Goal: Task Accomplishment & Management: Complete application form

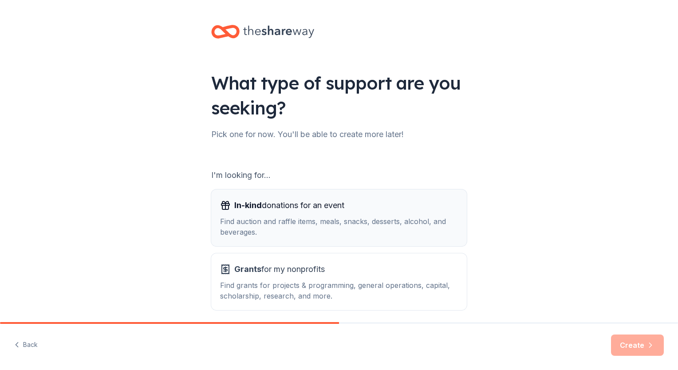
click at [384, 212] on div "In-kind donations for an event" at bounding box center [339, 205] width 238 height 14
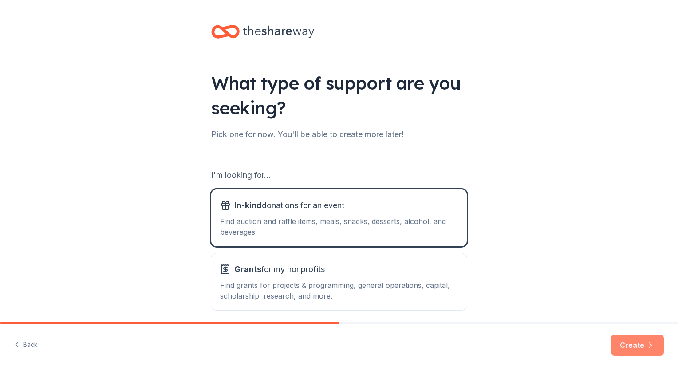
click at [645, 344] on button "Create" at bounding box center [637, 345] width 53 height 21
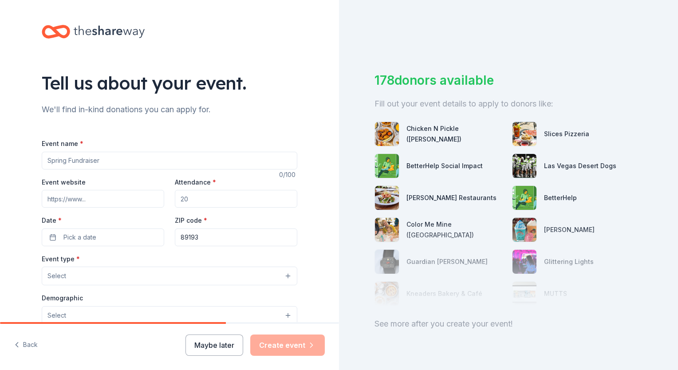
click at [125, 154] on input "Event name *" at bounding box center [170, 161] width 256 height 18
type input "Memorial Poker Run"
type textarea "The Southern [US_STATE] chapter of C.O.P.S. was established in [DATE]. Our chap…"
click at [96, 203] on input "Event website" at bounding box center [103, 199] width 123 height 18
type input "[DOMAIN_NAME]"
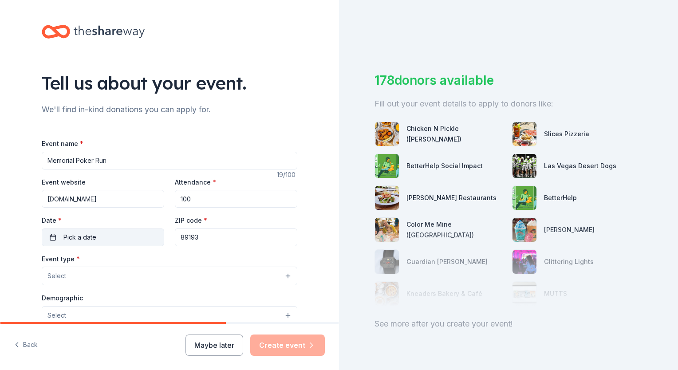
type input "100"
click at [86, 231] on button "Pick a date" at bounding box center [103, 238] width 123 height 18
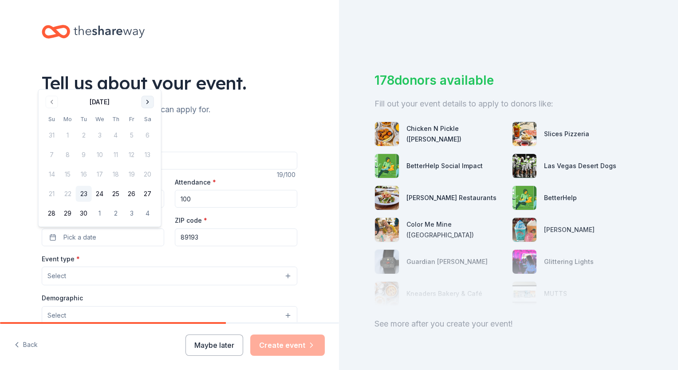
click at [149, 105] on button "Go to next month" at bounding box center [148, 102] width 12 height 12
click at [148, 150] on button "11" at bounding box center [148, 155] width 16 height 16
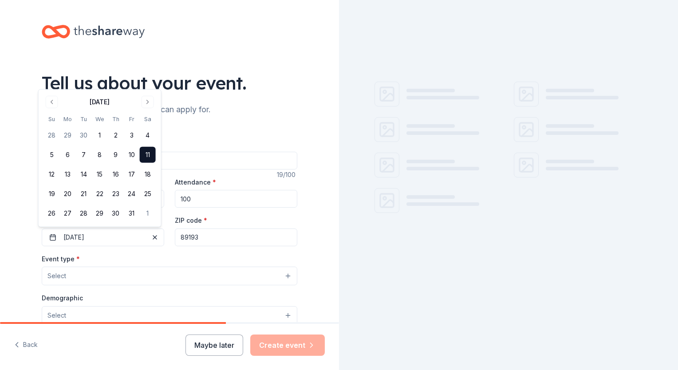
click at [150, 271] on button "Select" at bounding box center [170, 276] width 256 height 19
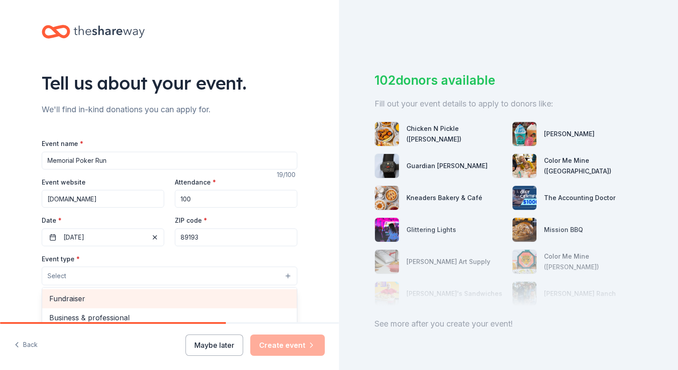
click at [152, 295] on span "Fundraiser" at bounding box center [169, 299] width 241 height 12
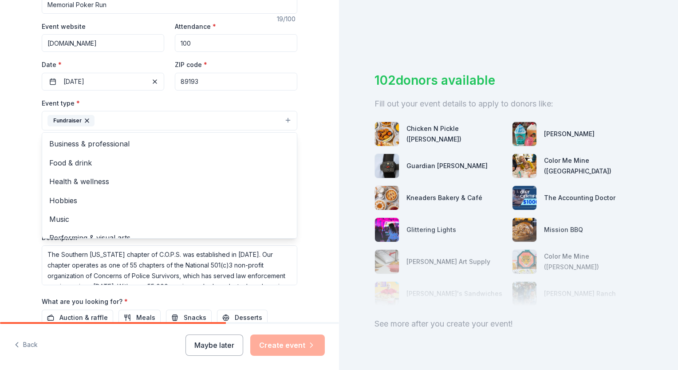
scroll to position [160, 0]
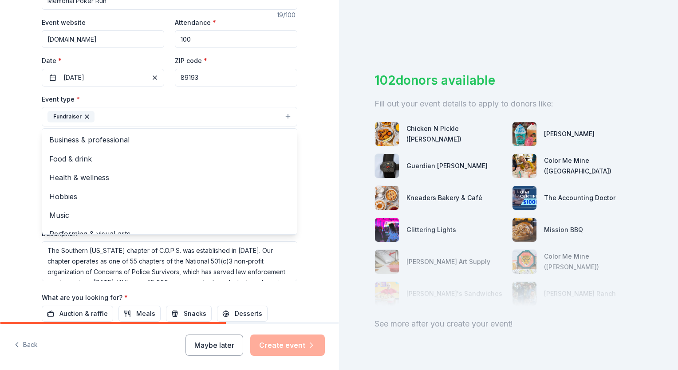
click at [318, 231] on div "Tell us about your event. We'll find in-kind donations you can apply for. Event…" at bounding box center [169, 136] width 339 height 592
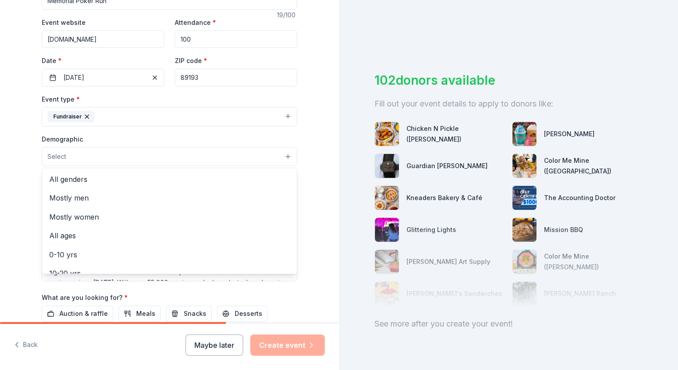
click at [80, 156] on button "Select" at bounding box center [170, 156] width 256 height 19
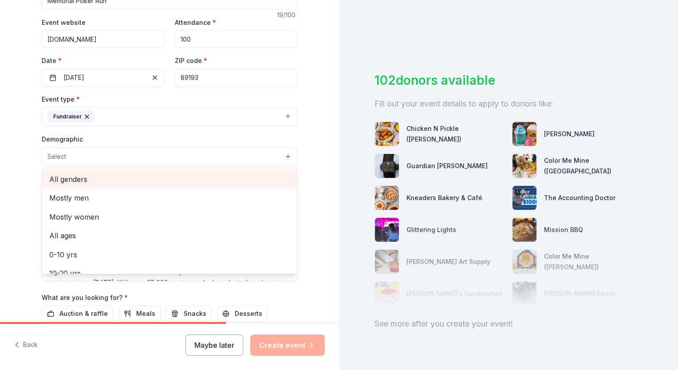
click at [74, 180] on span "All genders" at bounding box center [169, 180] width 241 height 12
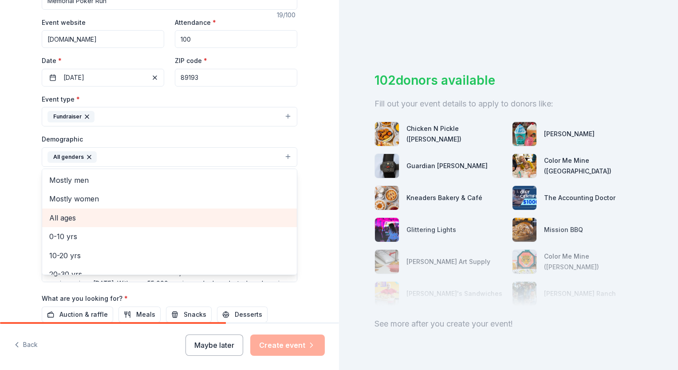
click at [70, 221] on span "All ages" at bounding box center [169, 218] width 241 height 12
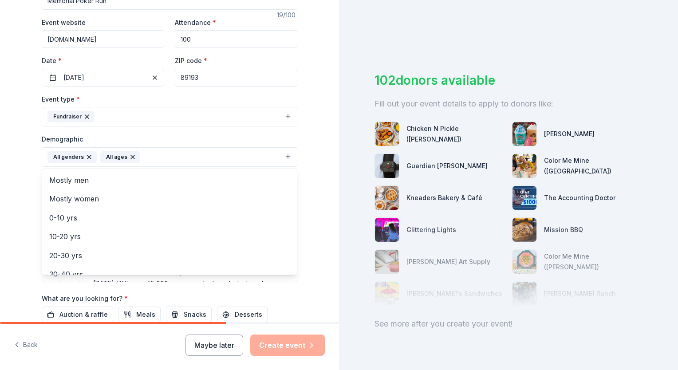
click at [316, 200] on div "Tell us about your event. We'll find in-kind donations you can apply for. Event…" at bounding box center [169, 136] width 339 height 593
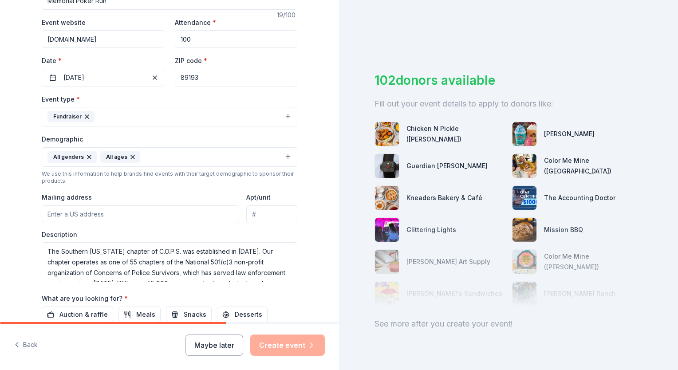
click at [135, 216] on input "Mailing address" at bounding box center [141, 215] width 198 height 18
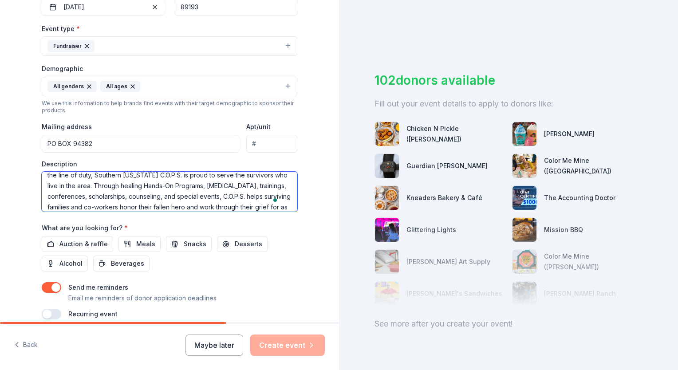
scroll to position [71, 0]
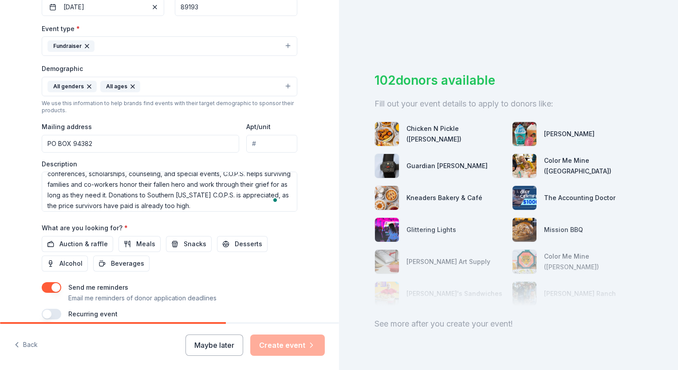
click at [289, 242] on div "Auction & raffle Meals Snacks Desserts Alcohol Beverages" at bounding box center [170, 254] width 256 height 36
click at [84, 240] on span "Auction & raffle" at bounding box center [83, 244] width 48 height 11
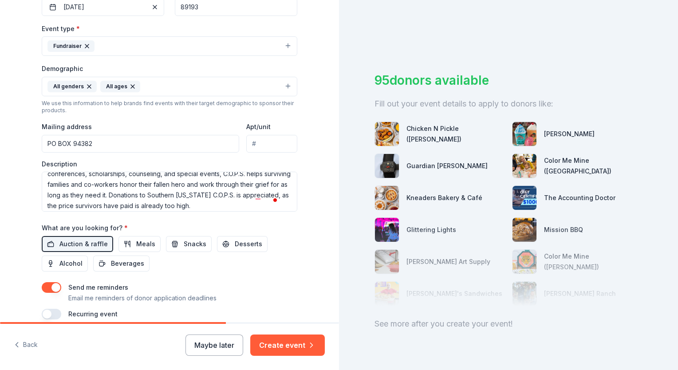
click at [131, 147] on input "PO BOX 94382" at bounding box center [141, 144] width 198 height 18
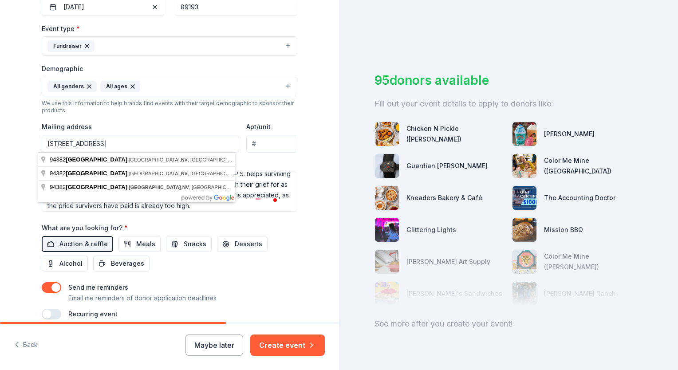
type input "[STREET_ADDRESS]"
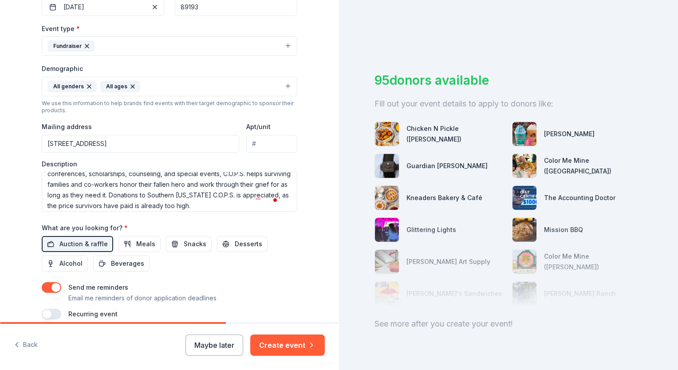
click at [313, 128] on div "Tell us about your event. We'll find in-kind donations you can apply for. Event…" at bounding box center [169, 66] width 339 height 593
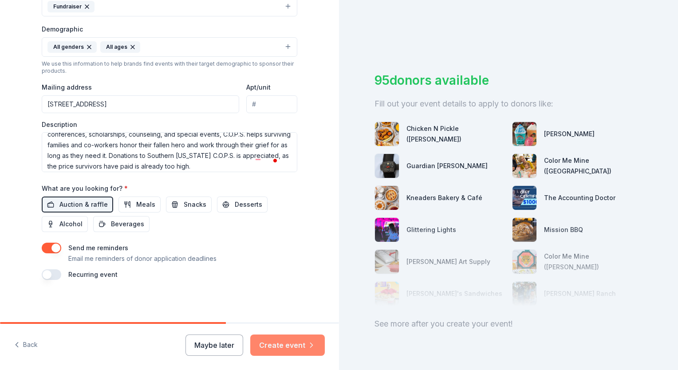
click at [302, 347] on button "Create event" at bounding box center [287, 345] width 75 height 21
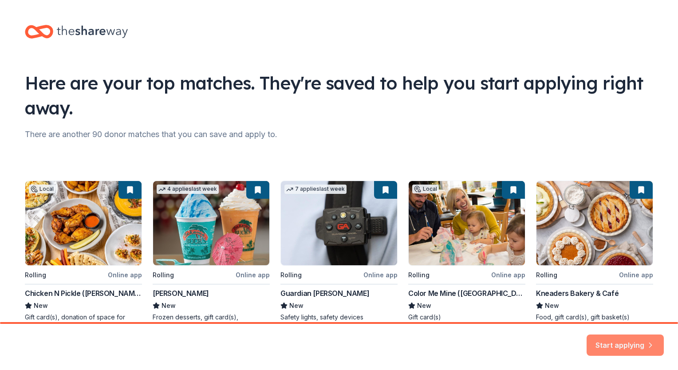
click at [608, 346] on button "Start applying" at bounding box center [625, 339] width 77 height 21
click at [628, 342] on div "Start applying" at bounding box center [625, 345] width 77 height 21
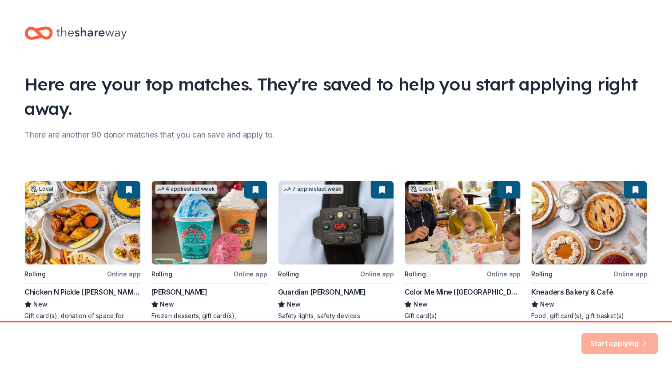
scroll to position [51, 0]
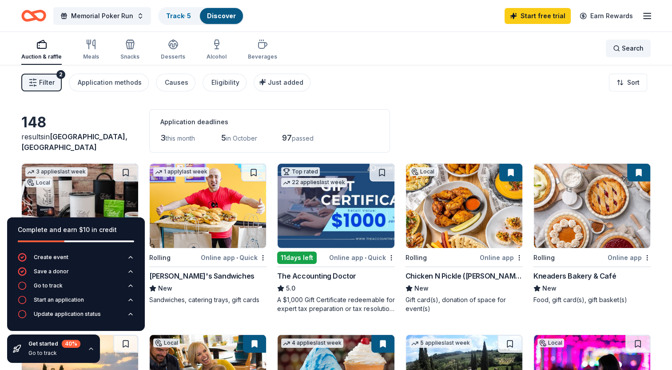
click at [627, 43] on span "Search" at bounding box center [633, 48] width 22 height 11
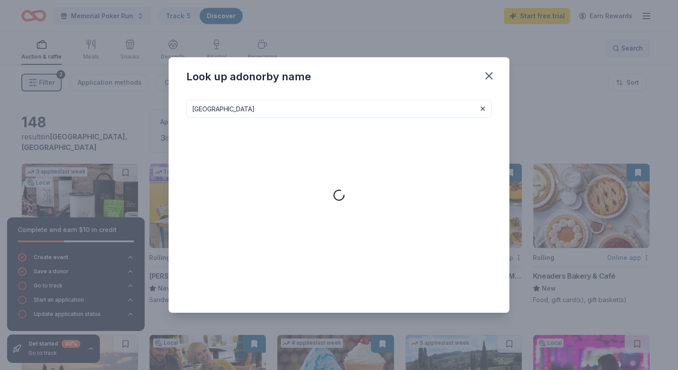
type input "[GEOGRAPHIC_DATA]"
click at [490, 79] on icon "button" at bounding box center [489, 76] width 12 height 12
